Goal: Task Accomplishment & Management: Manage account settings

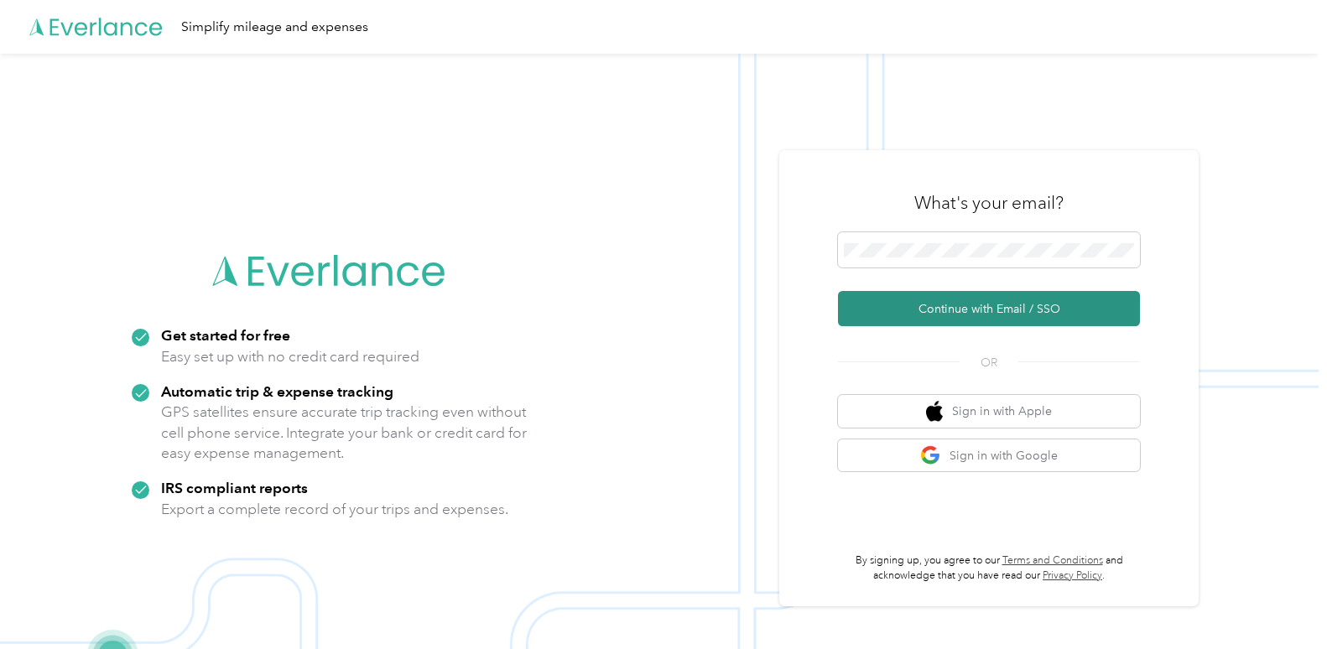
click at [1089, 315] on button "Continue with Email / SSO" at bounding box center [989, 308] width 302 height 35
click at [1079, 314] on button "Continue with Email / SSO" at bounding box center [989, 308] width 302 height 35
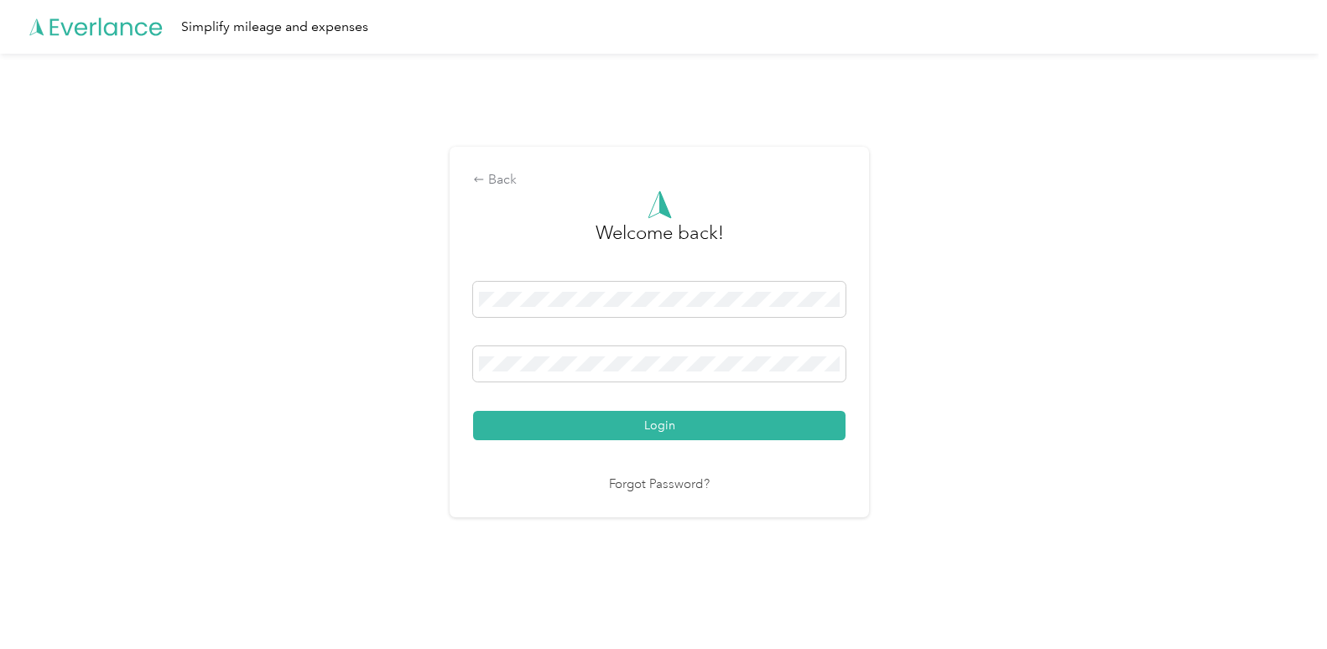
click at [727, 432] on button "Login" at bounding box center [659, 425] width 373 height 29
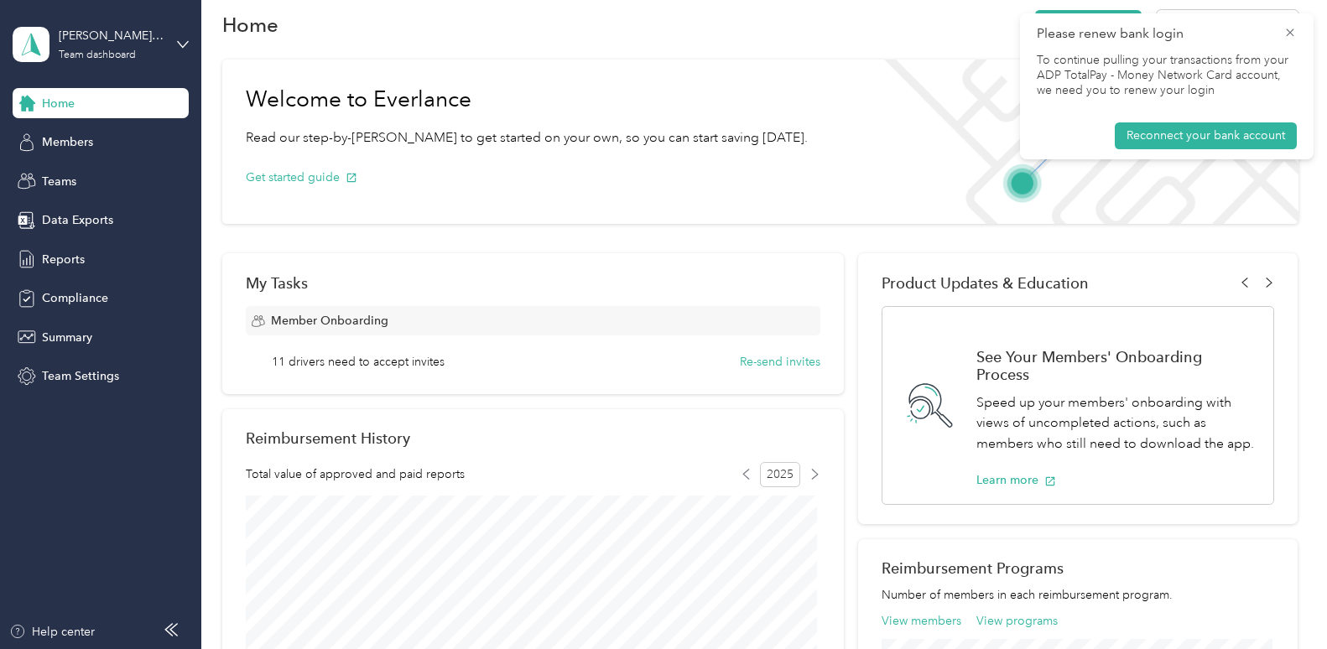
scroll to position [20, 0]
click at [89, 134] on span "Members" at bounding box center [67, 142] width 51 height 18
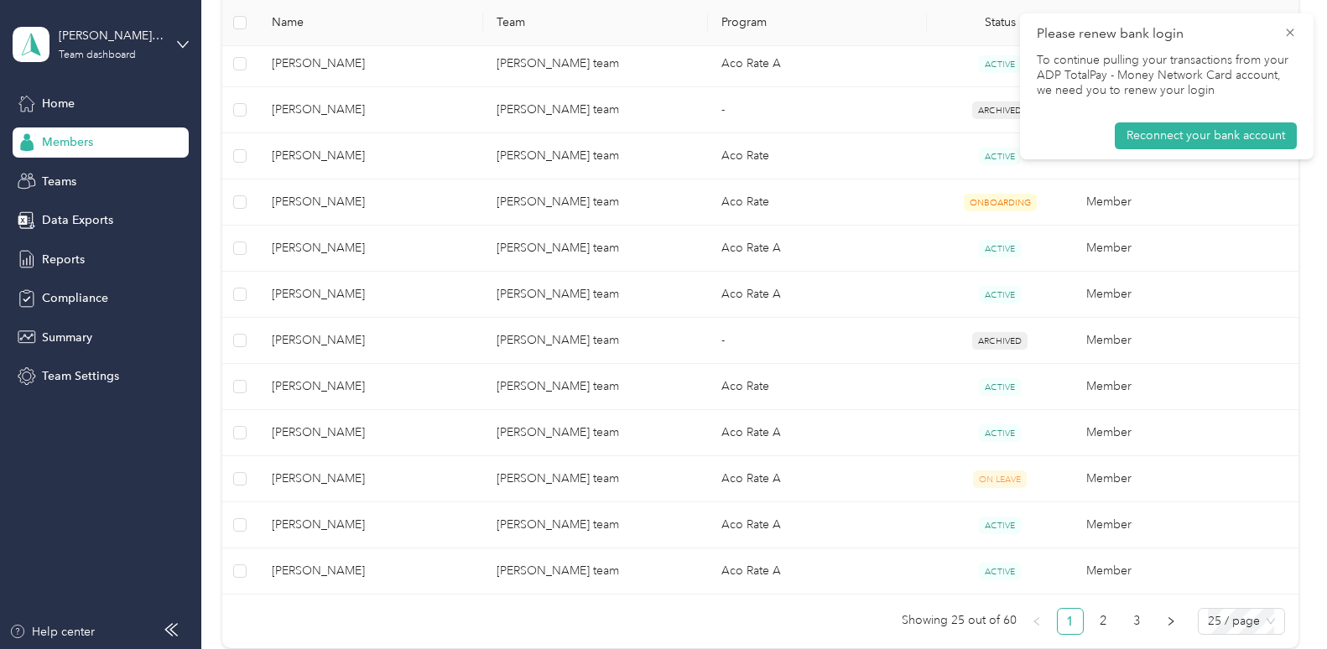
scroll to position [1013, 0]
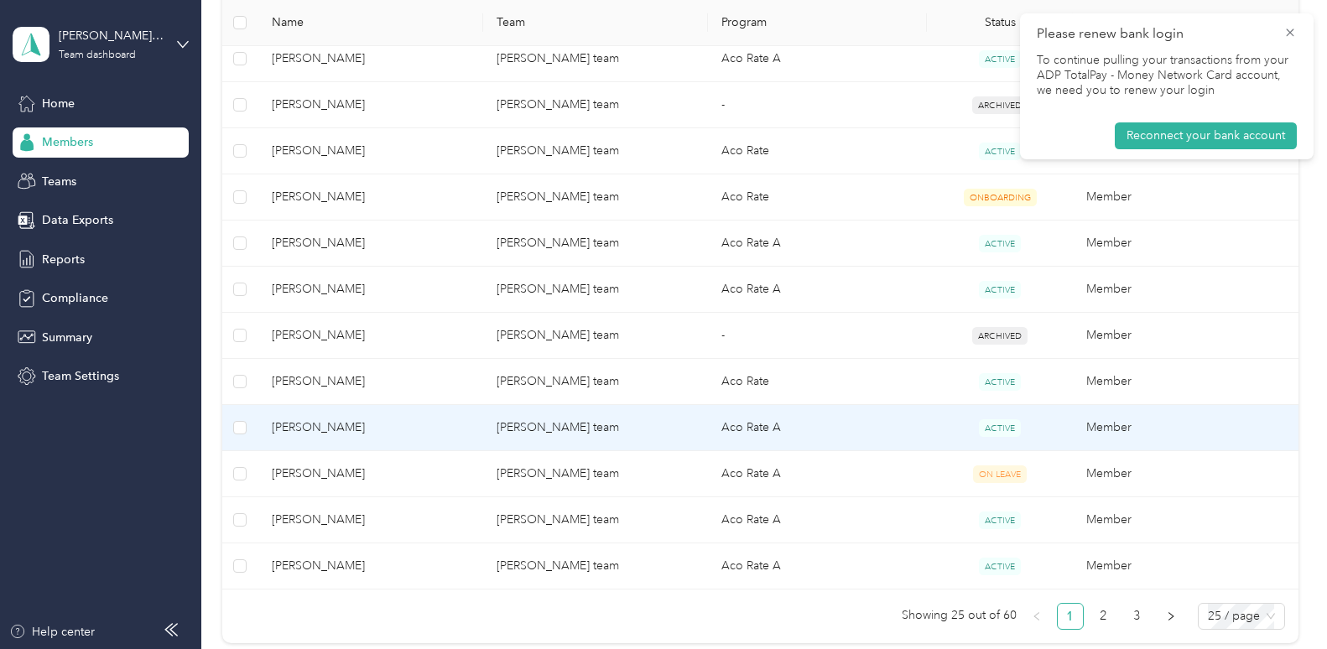
click at [1003, 423] on span "ACTIVE" at bounding box center [1000, 429] width 42 height 18
click at [813, 427] on td "Aco Rate A" at bounding box center [817, 428] width 219 height 46
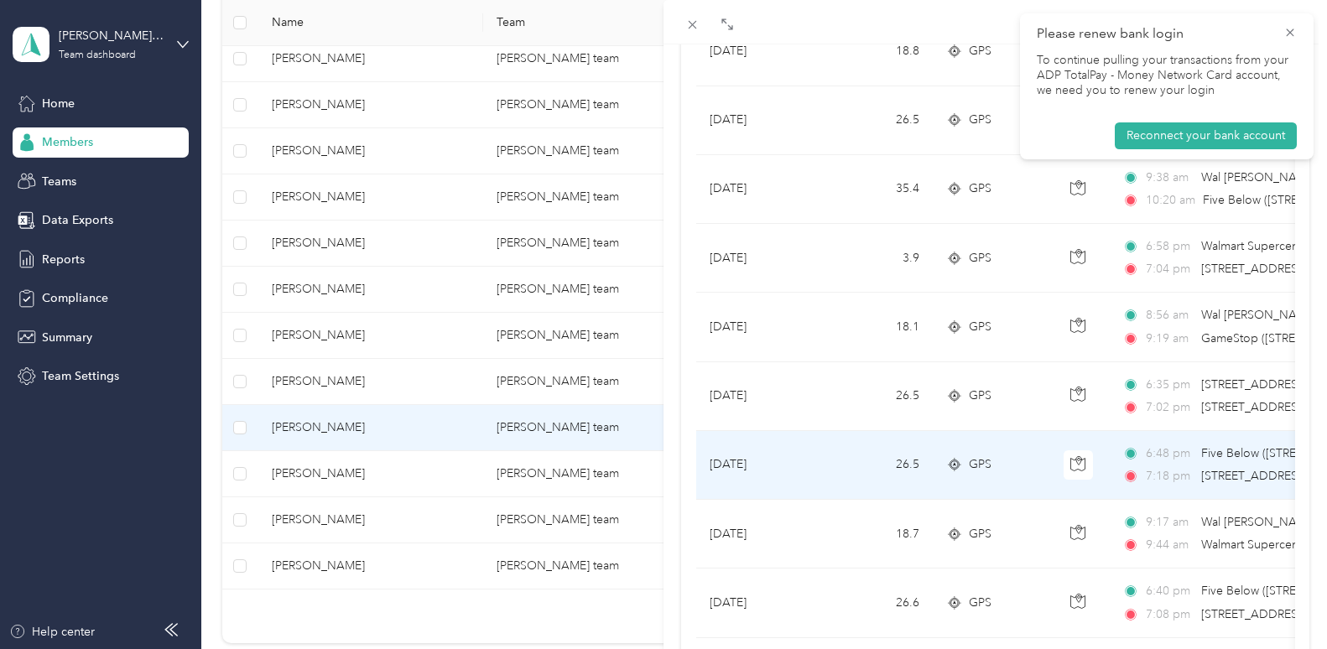
scroll to position [881, 0]
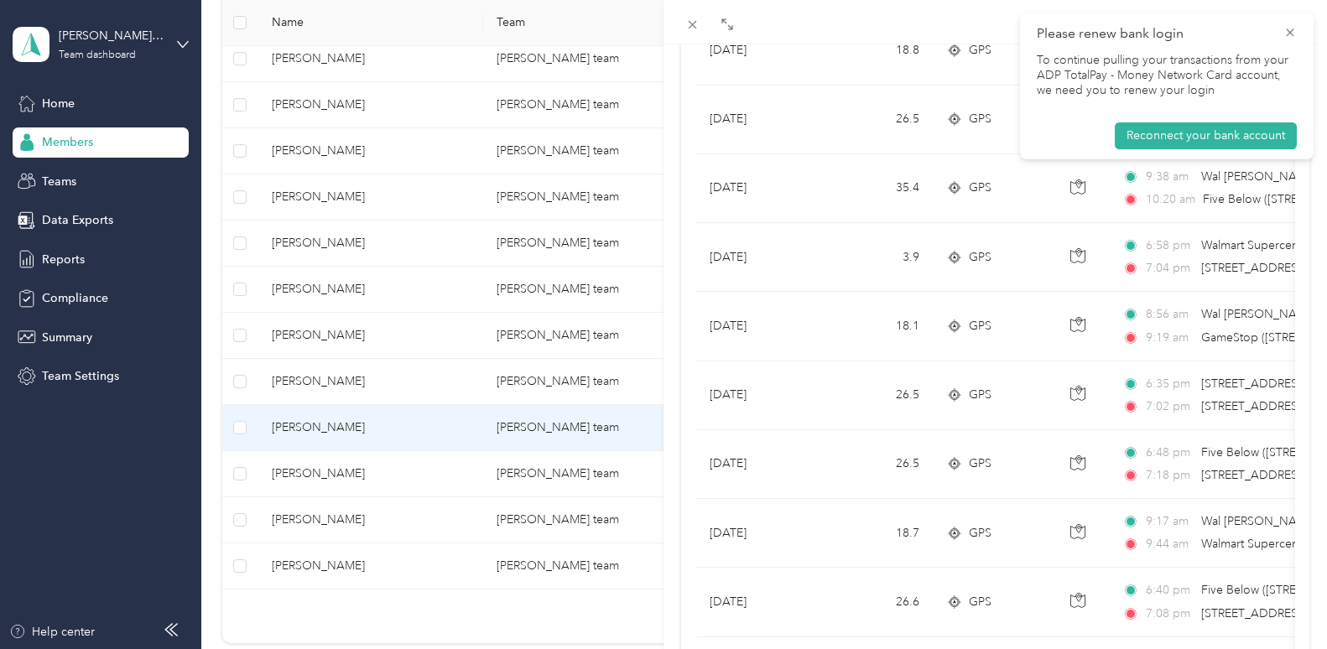
click at [35, 511] on div "[PERSON_NAME] Archive Trips Expenses Reports Member info Program Commute Rates …" at bounding box center [663, 324] width 1327 height 649
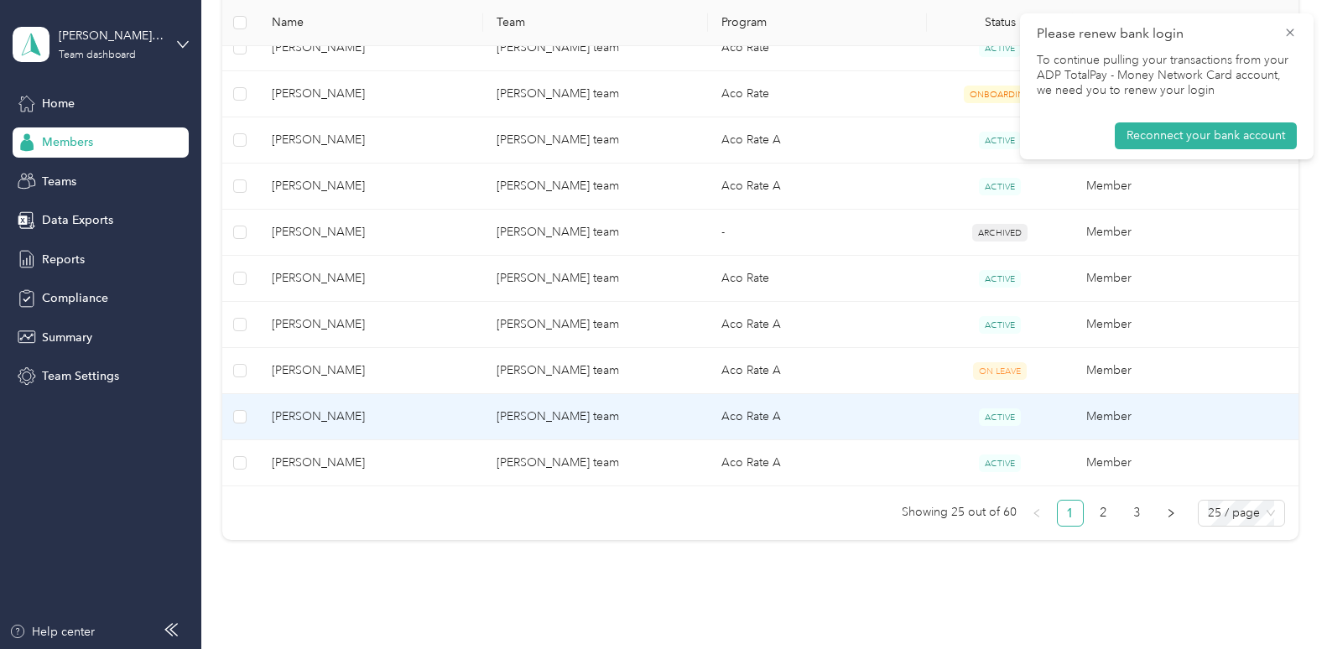
scroll to position [1146, 0]
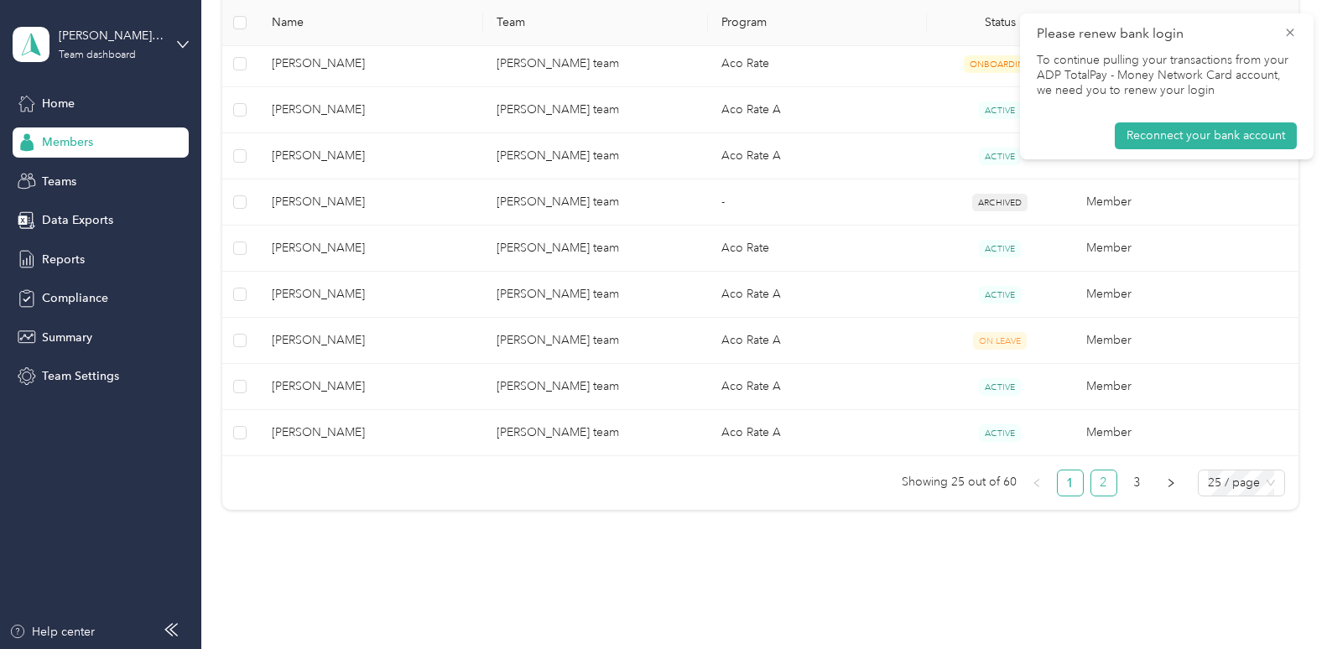
click at [1102, 487] on link "2" at bounding box center [1104, 483] width 25 height 25
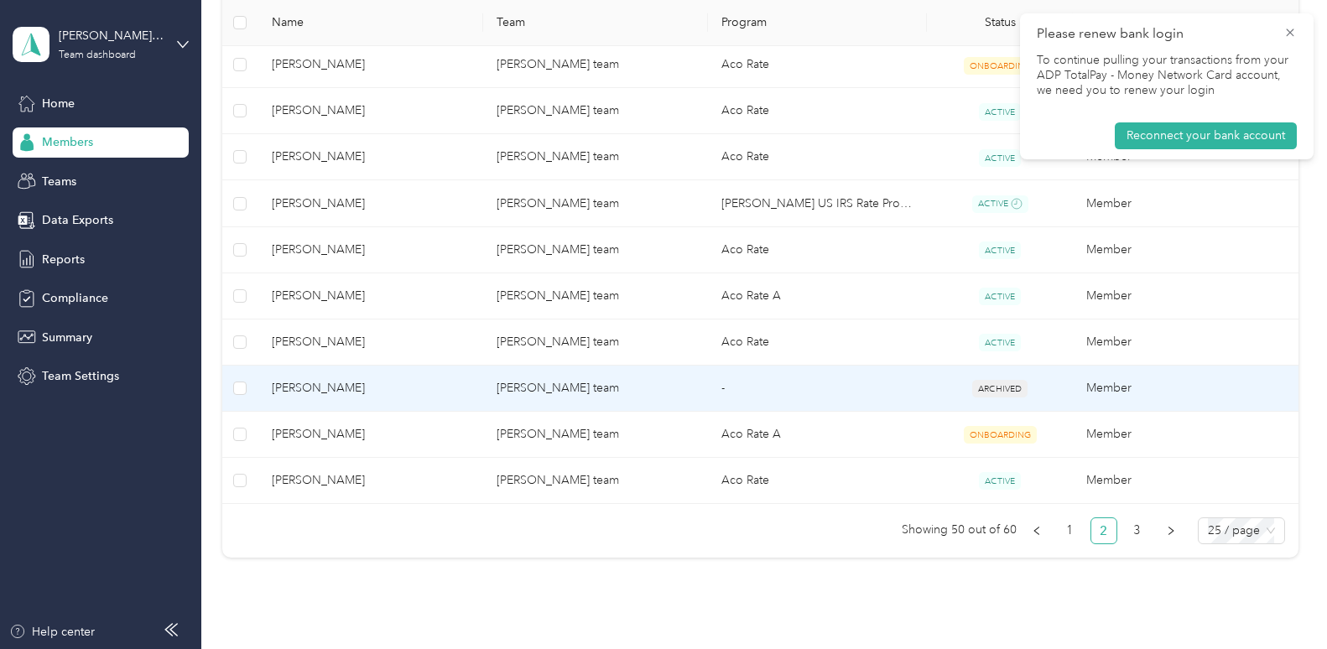
scroll to position [1097, 0]
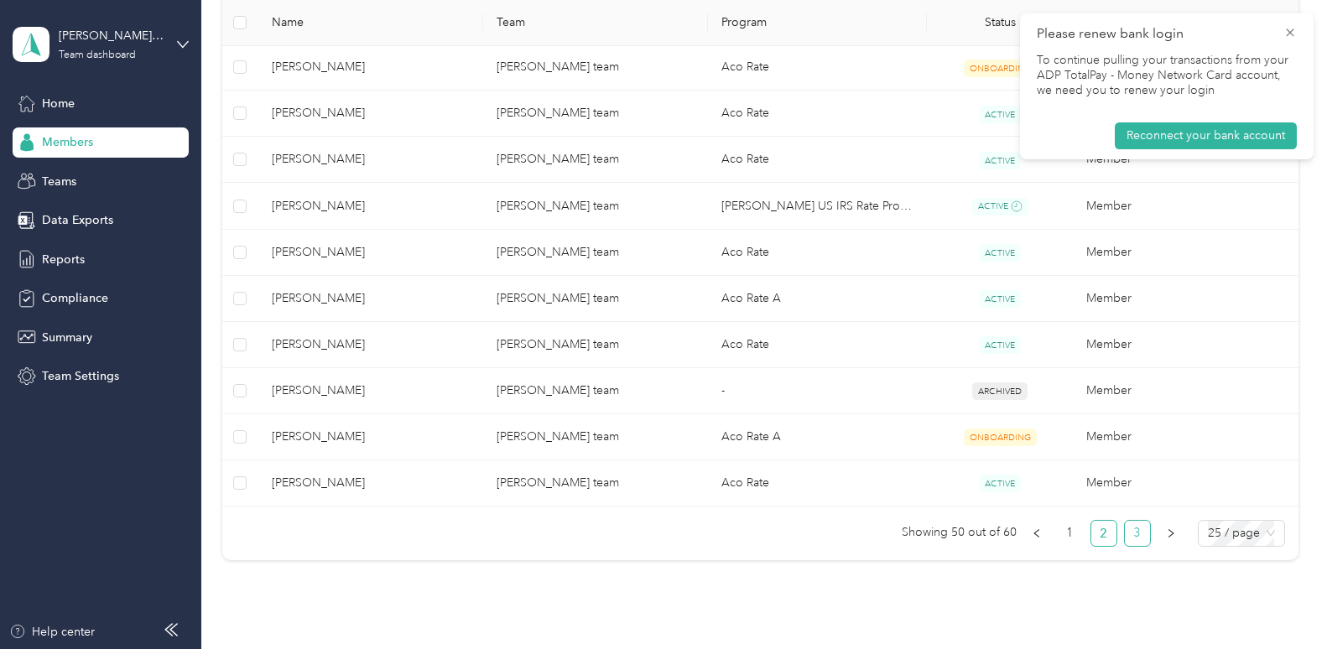
click at [1135, 541] on link "3" at bounding box center [1137, 533] width 25 height 25
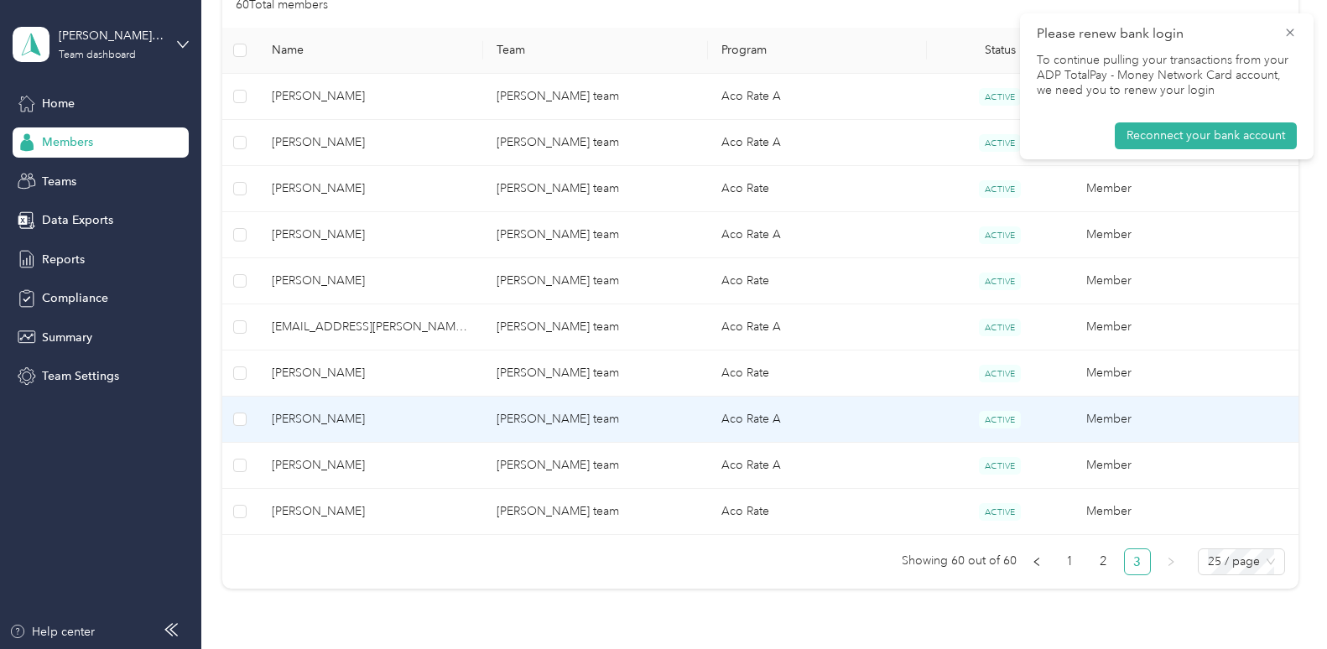
scroll to position [379, 0]
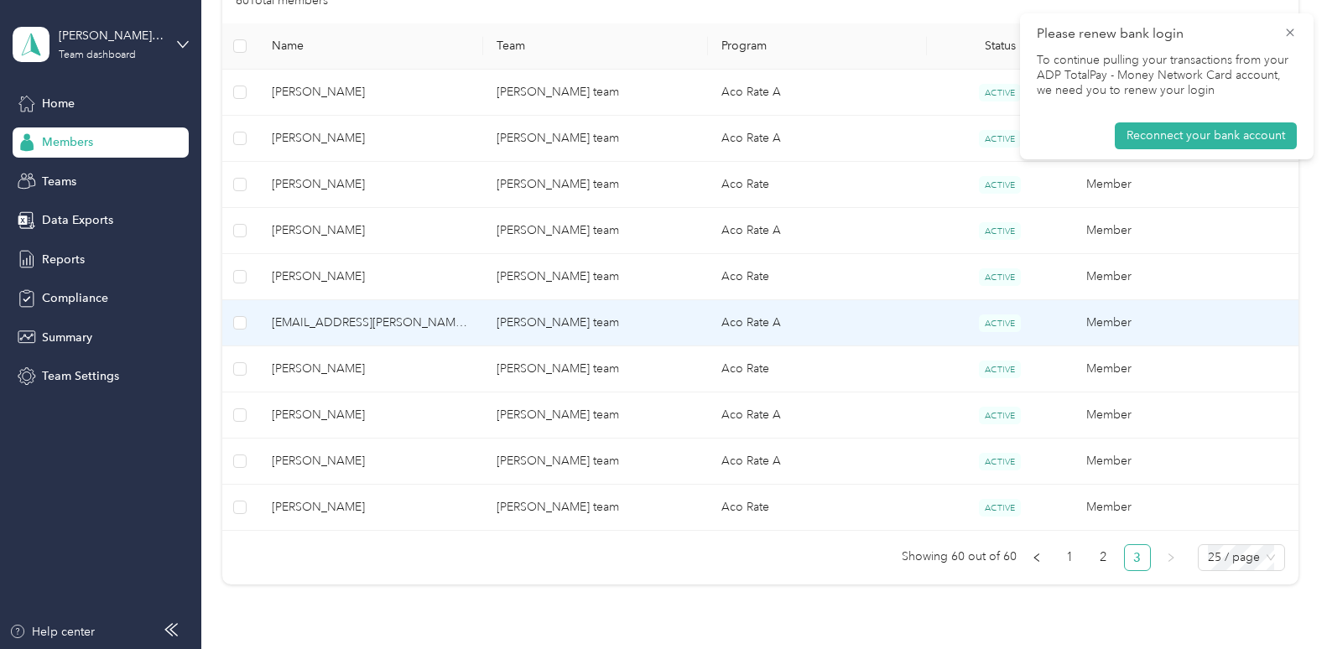
click at [842, 329] on td "Aco Rate A" at bounding box center [817, 323] width 219 height 46
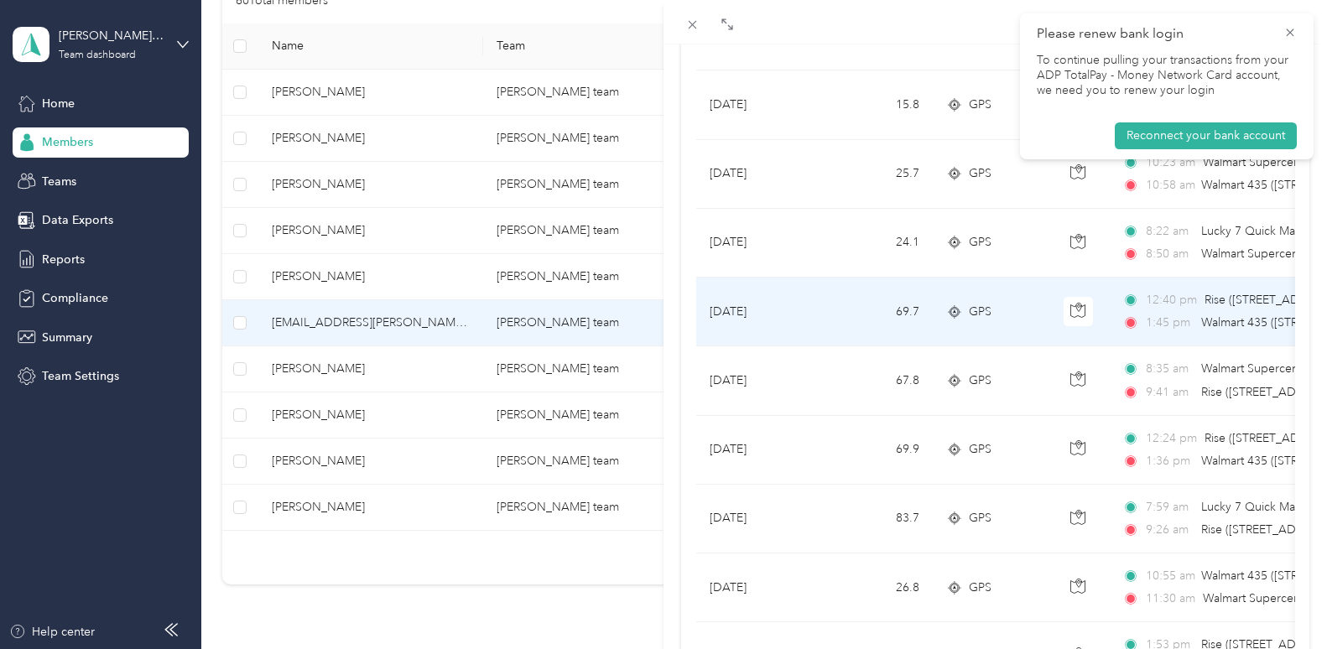
scroll to position [553, 0]
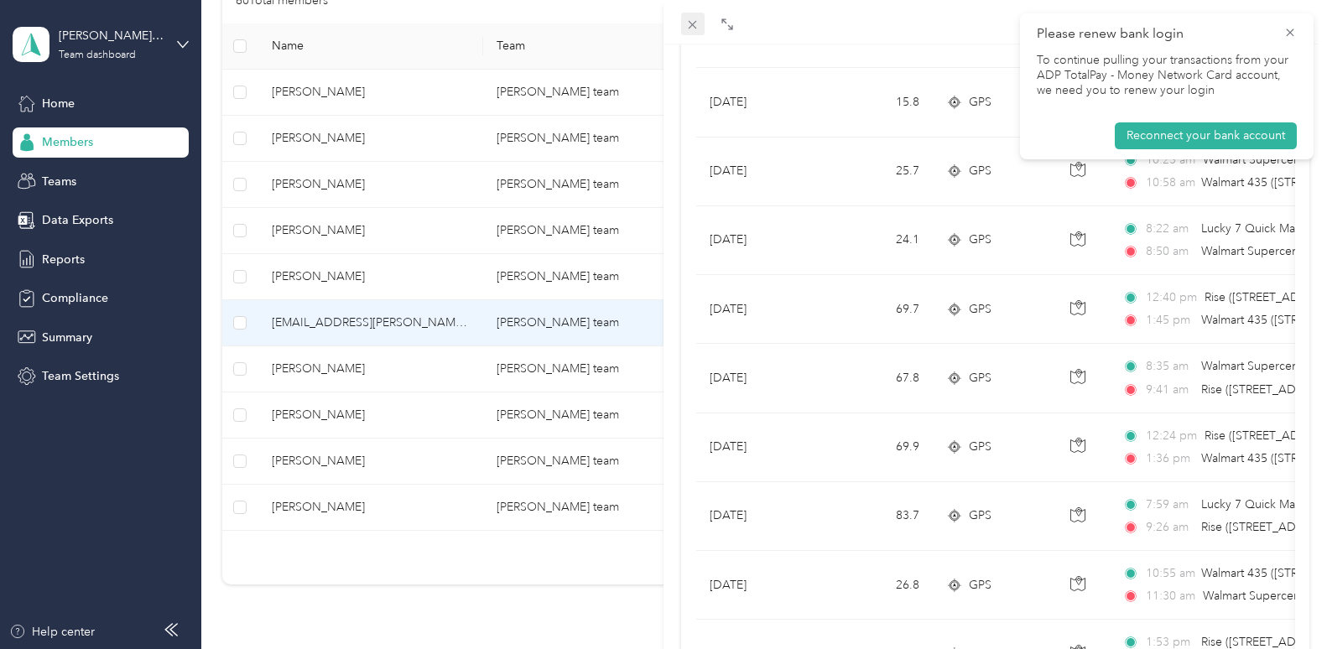
click at [692, 25] on icon at bounding box center [693, 25] width 8 height 8
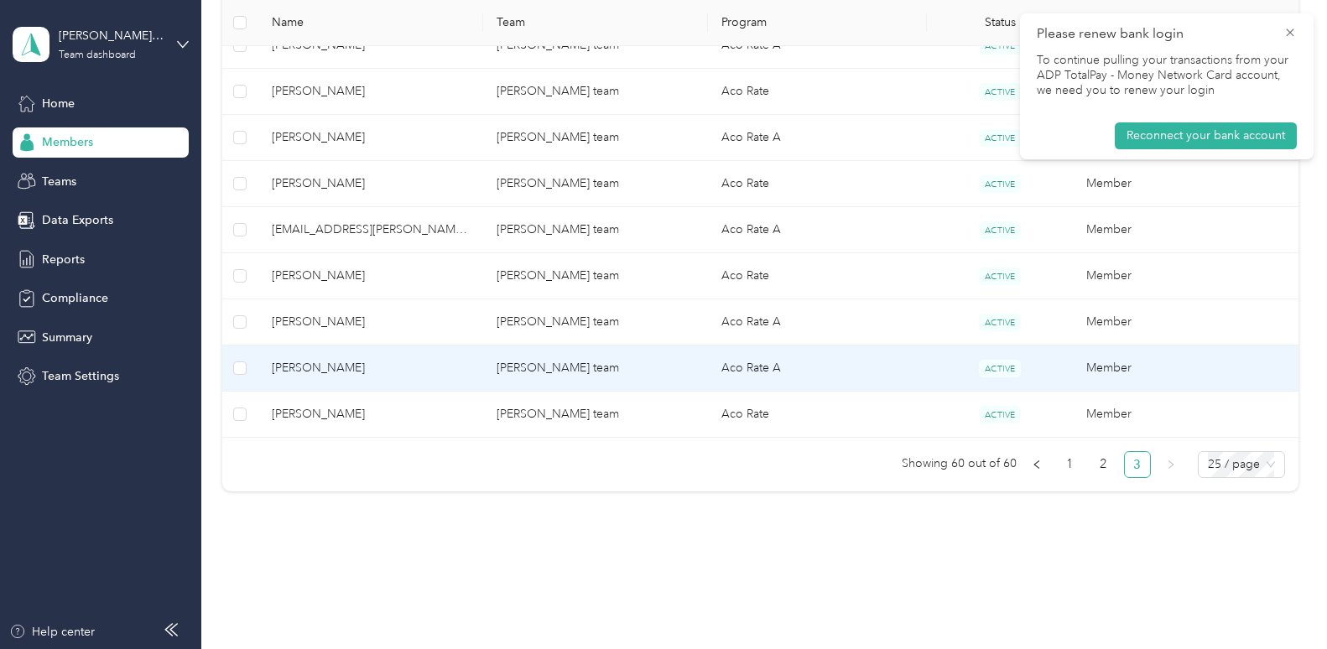
scroll to position [462, 0]
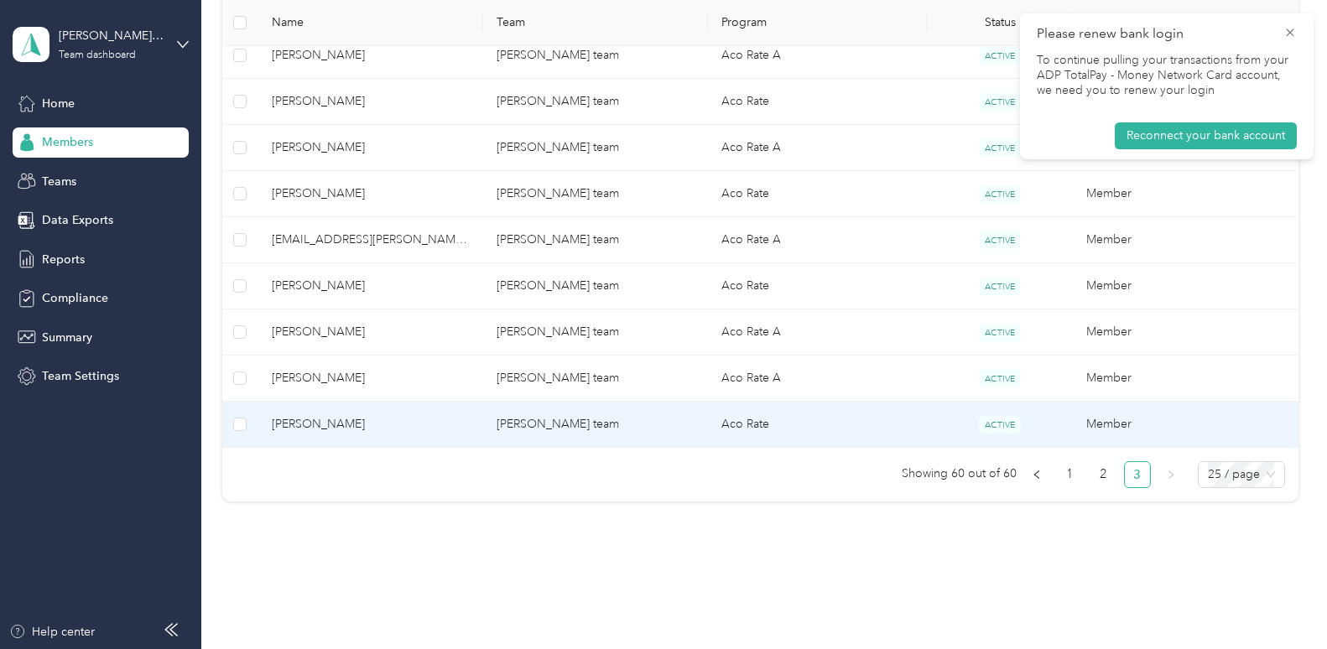
click at [856, 422] on td "Aco Rate" at bounding box center [817, 425] width 219 height 46
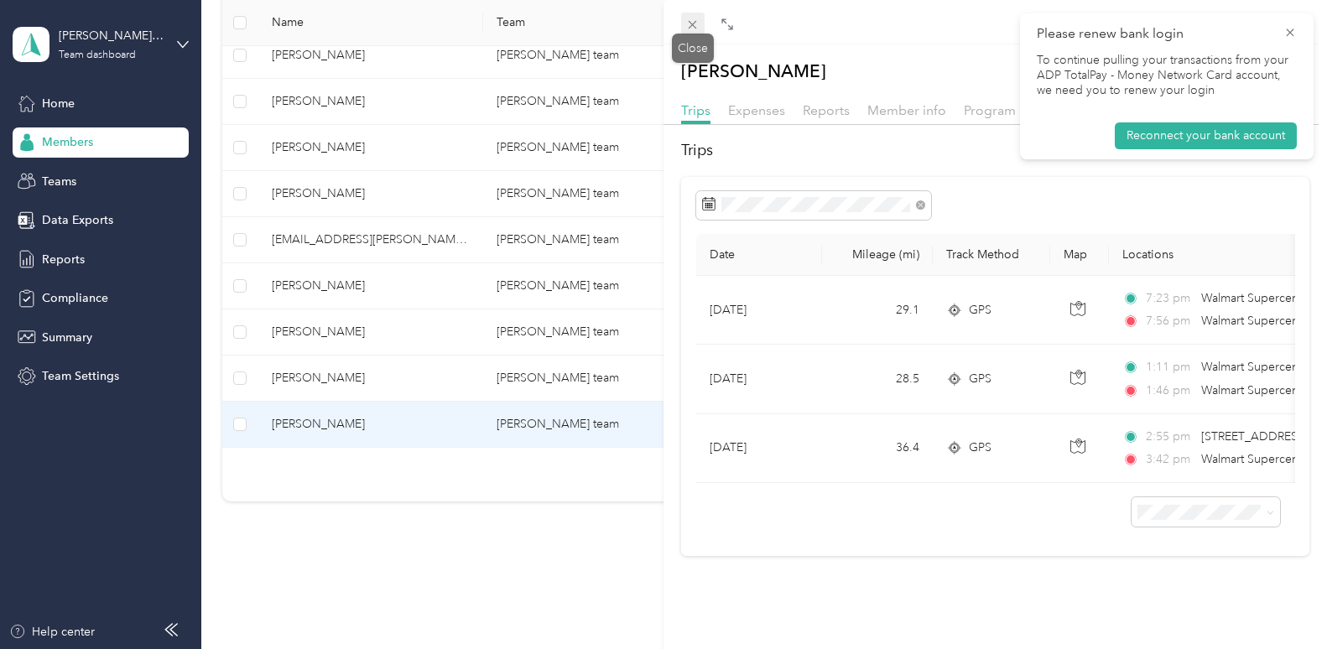
click at [702, 29] on span at bounding box center [692, 24] width 23 height 23
